Goal: Navigation & Orientation: Find specific page/section

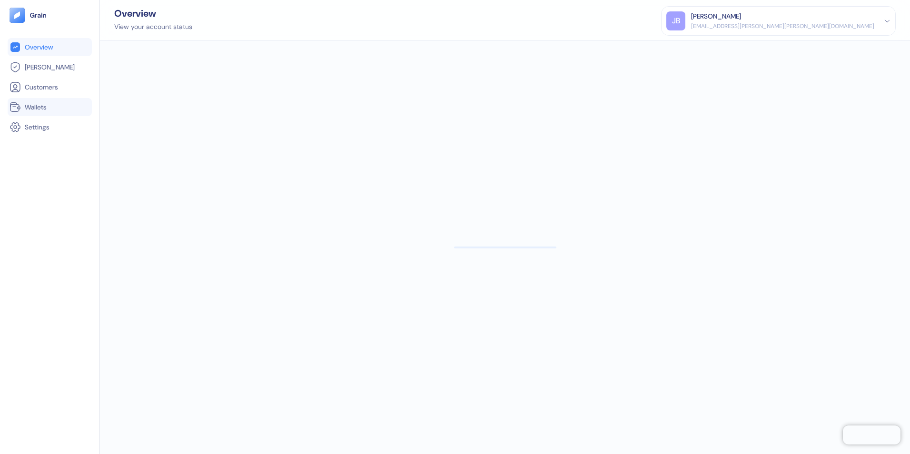
click at [45, 107] on span "Wallets" at bounding box center [36, 107] width 22 height 10
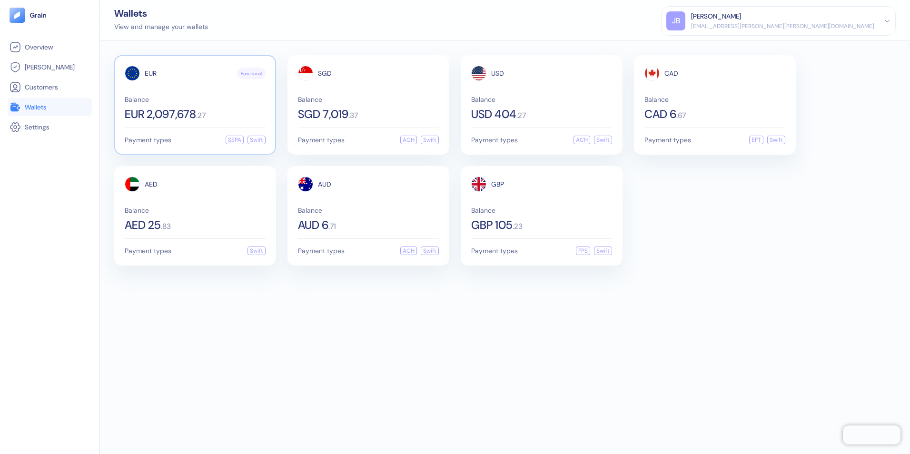
click at [196, 109] on span "EUR 2,097,678" at bounding box center [160, 114] width 71 height 11
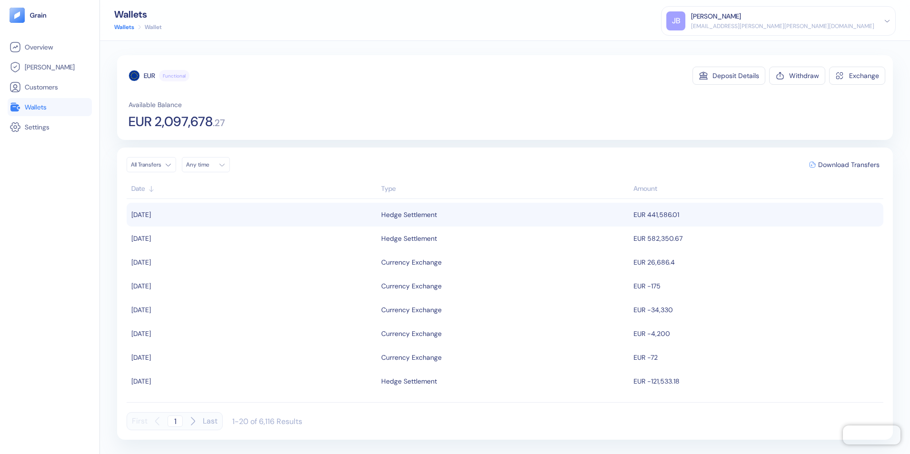
click at [668, 212] on td "EUR 441,586.01" at bounding box center [757, 215] width 252 height 24
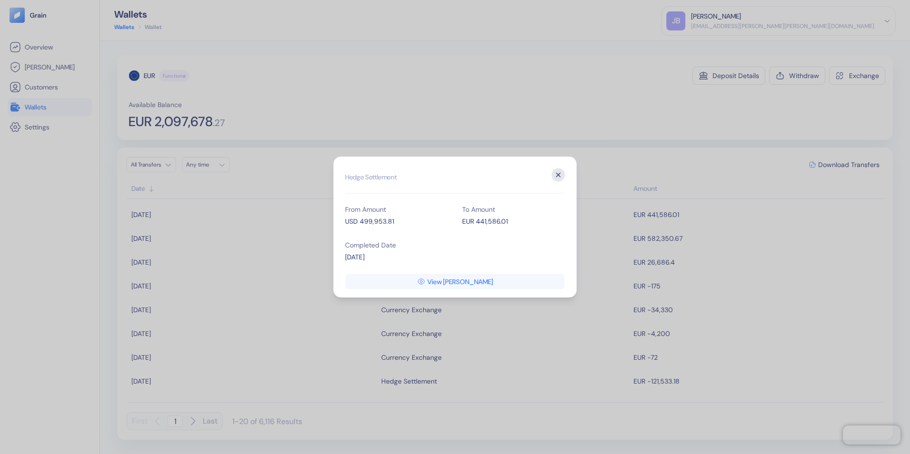
click at [561, 175] on icon "button" at bounding box center [558, 174] width 13 height 13
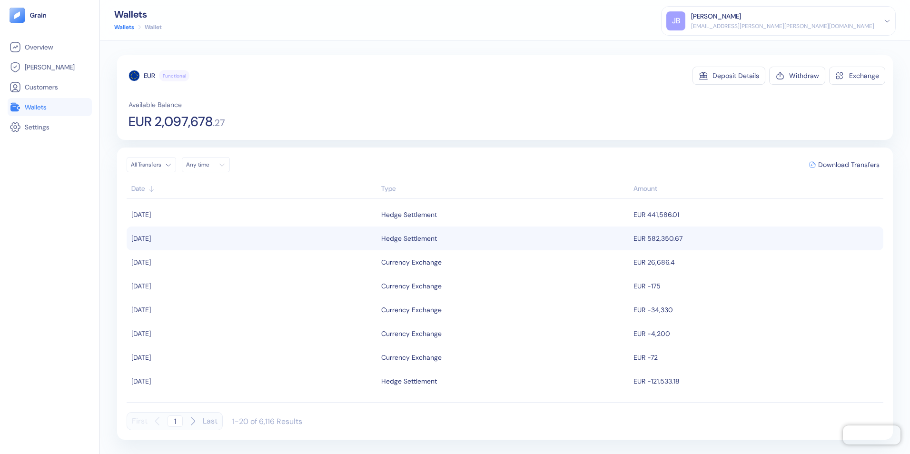
click at [640, 245] on td "EUR 582,350.67" at bounding box center [757, 239] width 252 height 24
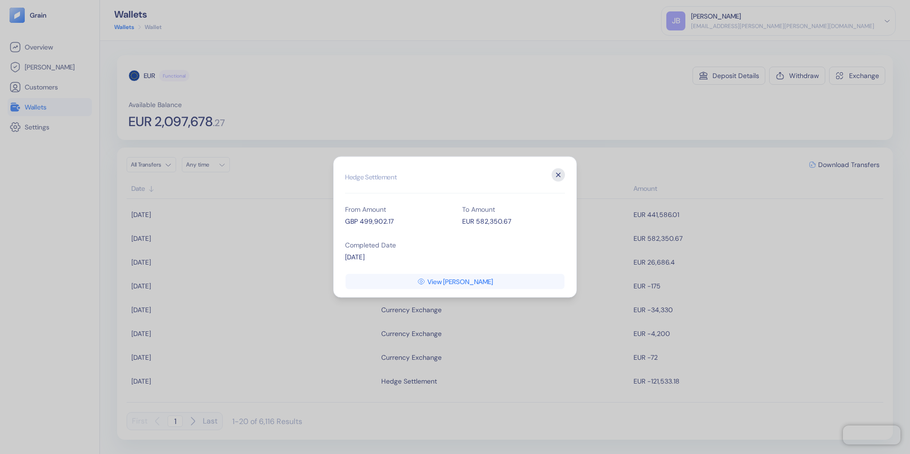
click at [556, 174] on icon "button" at bounding box center [558, 174] width 13 height 13
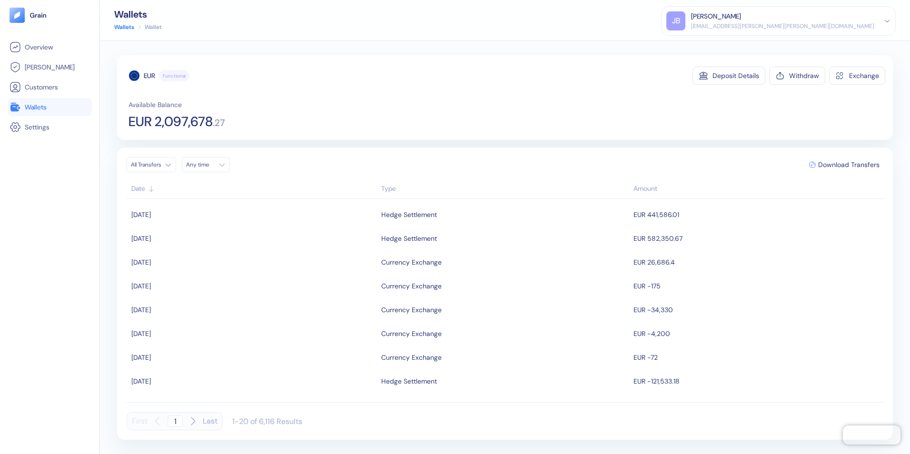
click at [37, 105] on span "Wallets" at bounding box center [36, 107] width 22 height 10
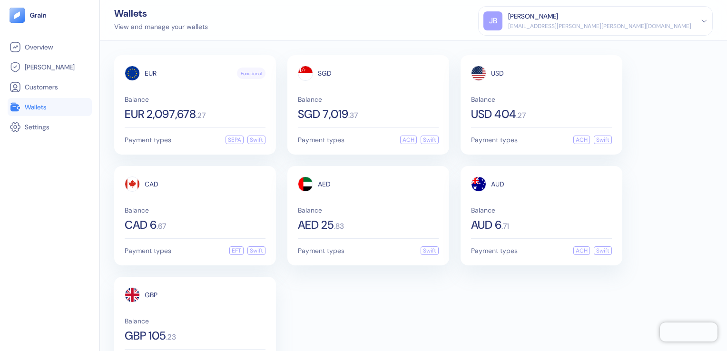
click at [367, 302] on div "EUR Functional Balance EUR 2,097,678 . 27 Payment types SEPA Swift SGD Balance …" at bounding box center [413, 215] width 599 height 321
click at [219, 307] on div "GBP Balance GBP 105 . 23" at bounding box center [195, 314] width 141 height 54
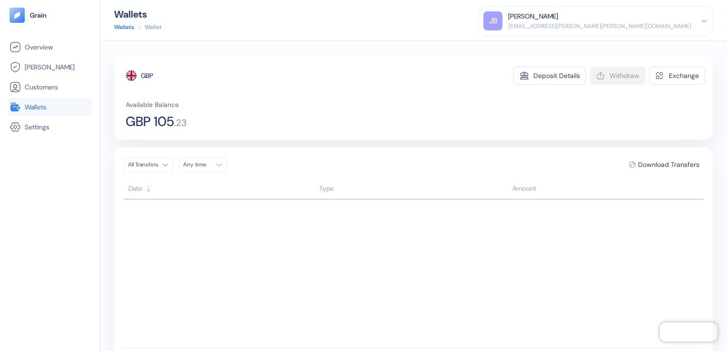
click at [44, 106] on span "Wallets" at bounding box center [36, 107] width 22 height 10
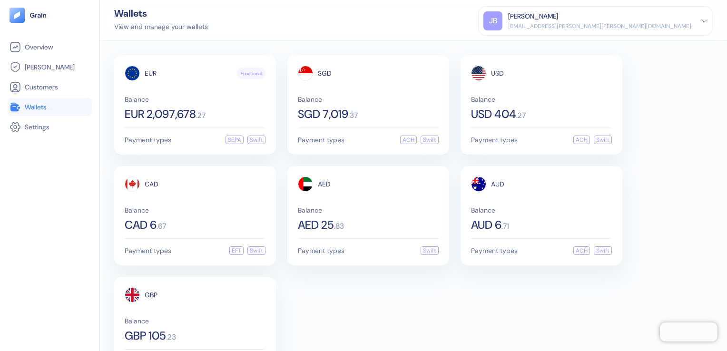
click at [381, 299] on div "EUR Functional Balance EUR 2,097,678 . 27 Payment types SEPA Swift SGD Balance …" at bounding box center [413, 215] width 599 height 321
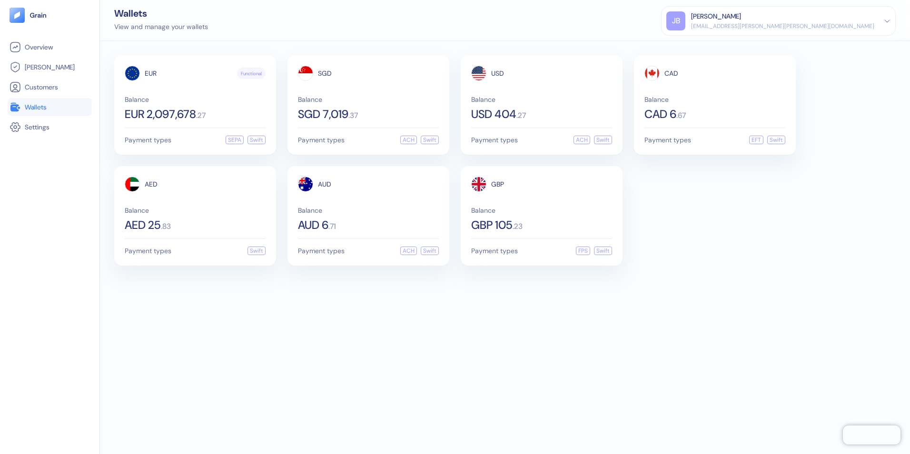
click at [354, 334] on div "EUR Functional Balance EUR 2,097,678 . 27 Payment types SEPA Swift SGD Balance …" at bounding box center [505, 247] width 810 height 413
